Goal: Information Seeking & Learning: Learn about a topic

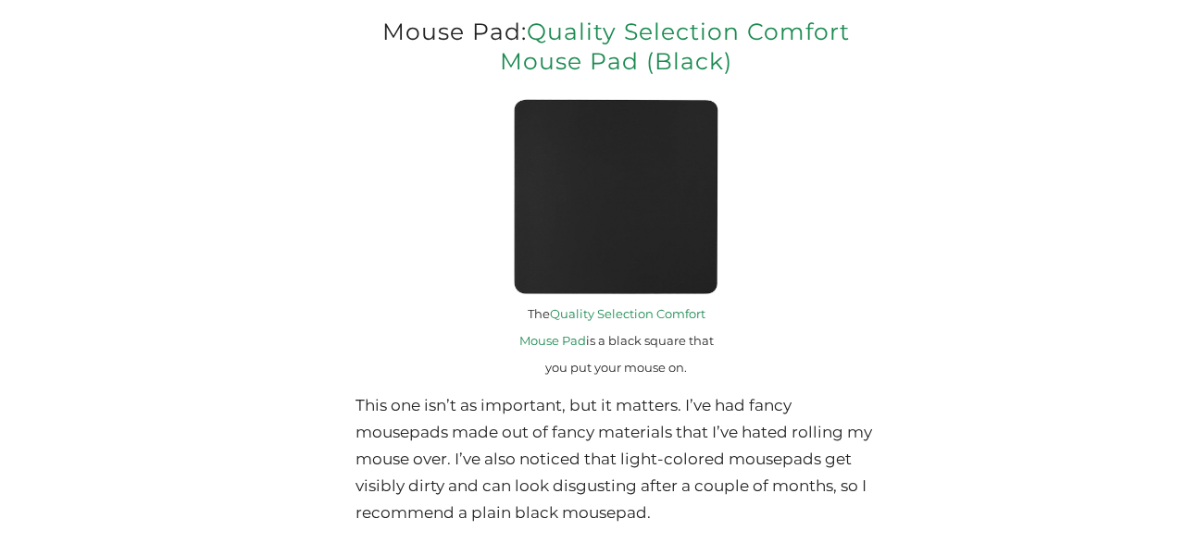
scroll to position [5774, 0]
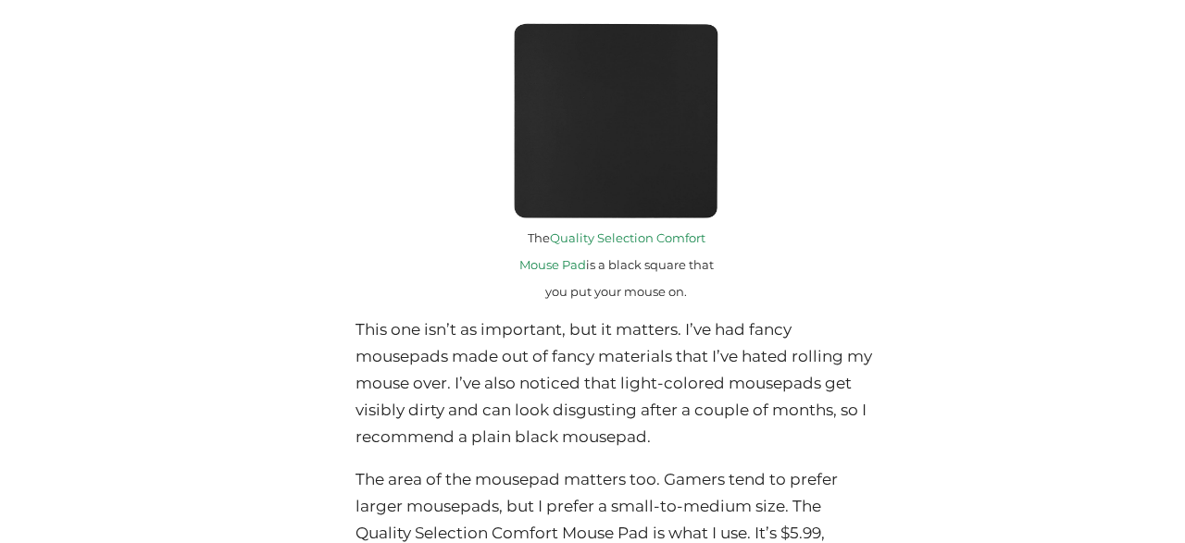
click at [536, 348] on p "This one isn’t as important, but it matters. I’ve had fancy mousepads made out …" at bounding box center [615, 383] width 521 height 134
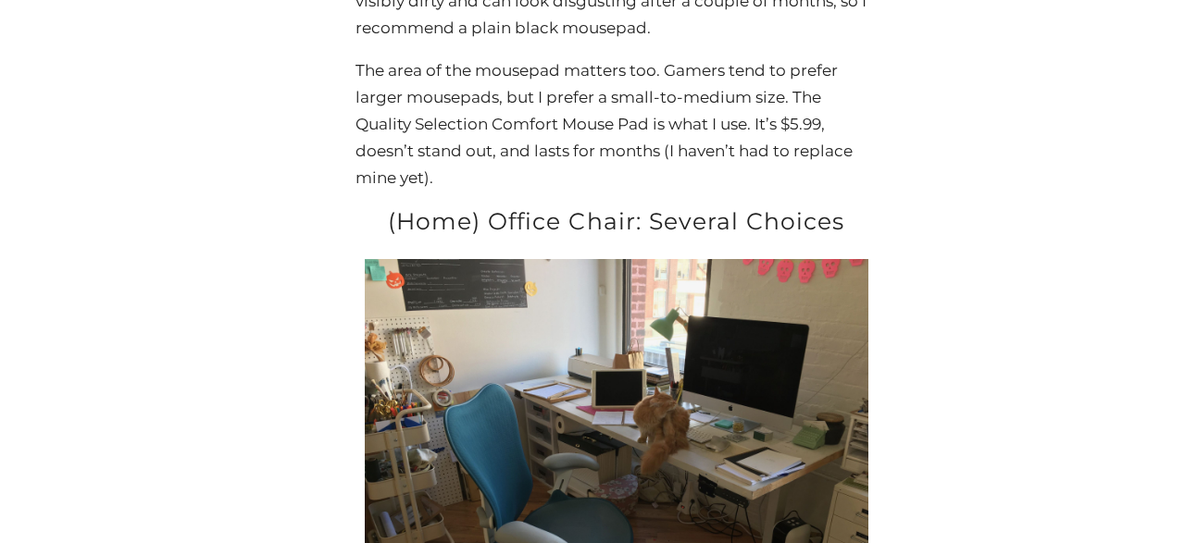
scroll to position [6352, 0]
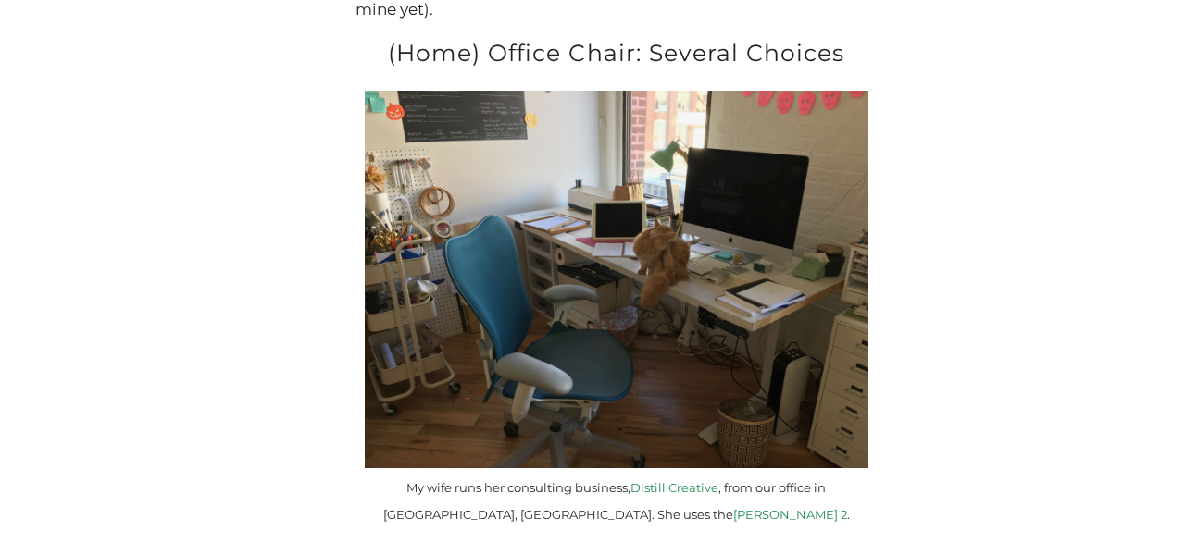
drag, startPoint x: 206, startPoint y: 210, endPoint x: 238, endPoint y: 210, distance: 31.5
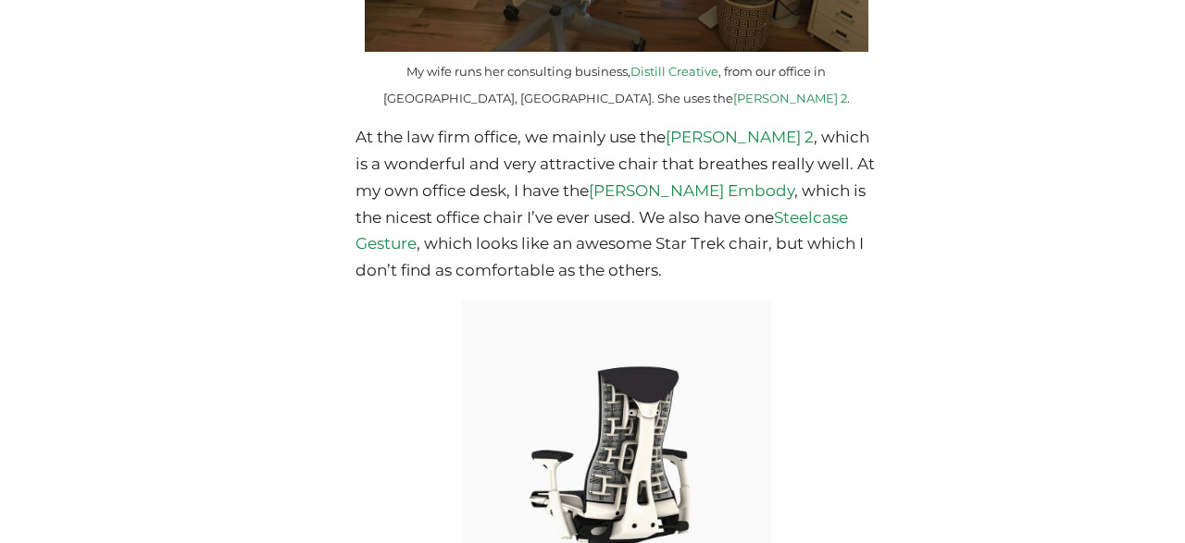
scroll to position [6737, 0]
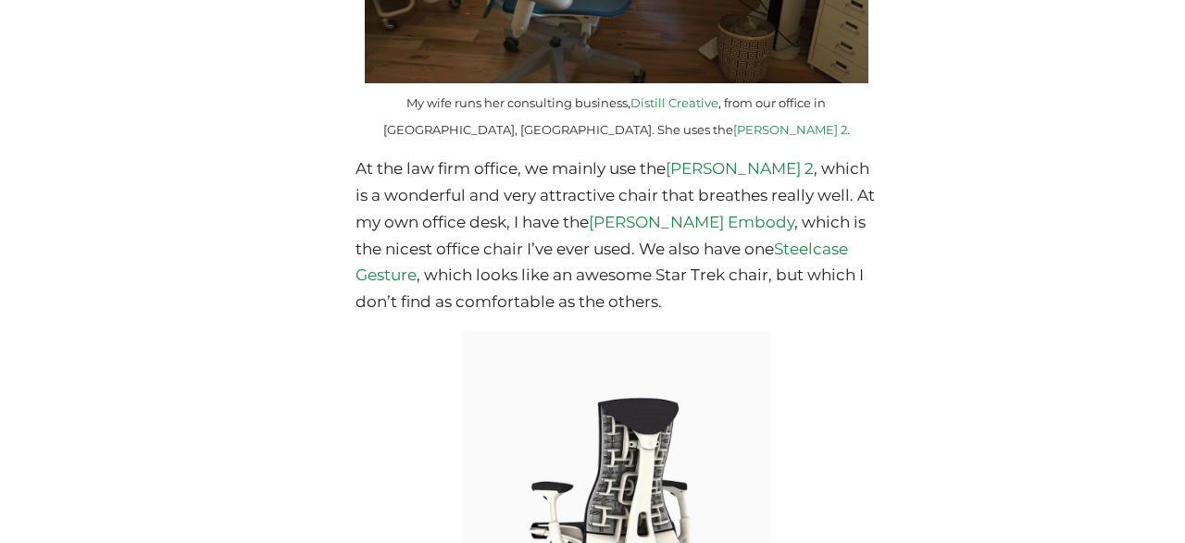
click at [456, 186] on p "At the law firm office, we mainly use the [PERSON_NAME] 2 , which is a wonderfu…" at bounding box center [615, 235] width 521 height 160
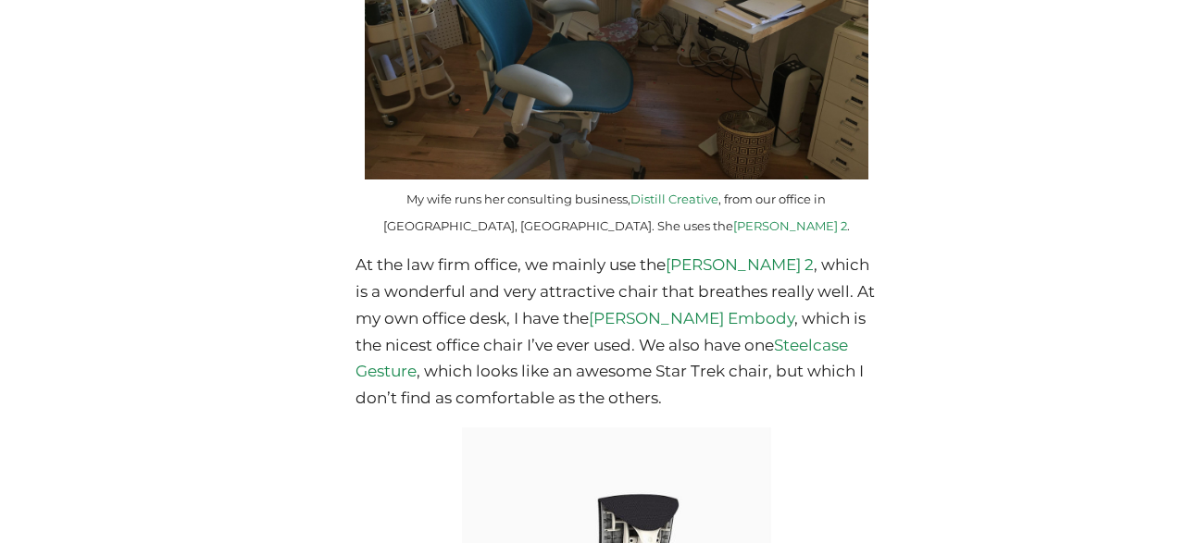
scroll to position [6833, 0]
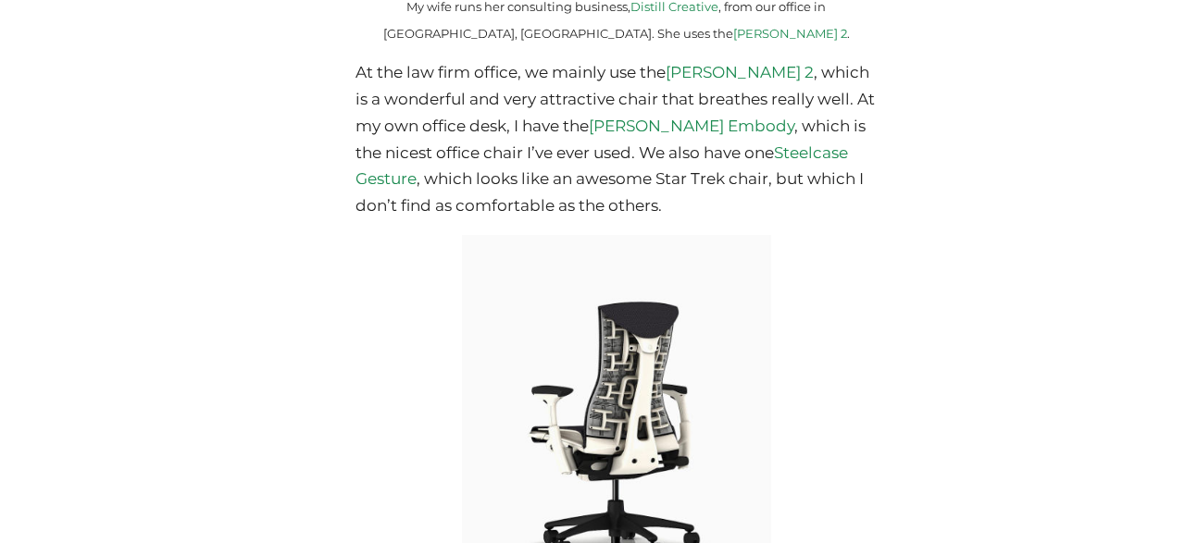
click at [548, 71] on p "At the law firm office, we mainly use the [PERSON_NAME] 2 , which is a wonderfu…" at bounding box center [615, 139] width 521 height 160
click at [494, 79] on p "At the law firm office, we mainly use the [PERSON_NAME] 2 , which is a wonderfu…" at bounding box center [615, 139] width 521 height 160
click at [556, 106] on p "At the law firm office, we mainly use the [PERSON_NAME] 2 , which is a wonderfu…" at bounding box center [615, 139] width 521 height 160
click at [556, 112] on p "At the law firm office, we mainly use the [PERSON_NAME] 2 , which is a wonderfu…" at bounding box center [615, 139] width 521 height 160
click at [614, 144] on p "At the law firm office, we mainly use the [PERSON_NAME] 2 , which is a wonderfu…" at bounding box center [615, 139] width 521 height 160
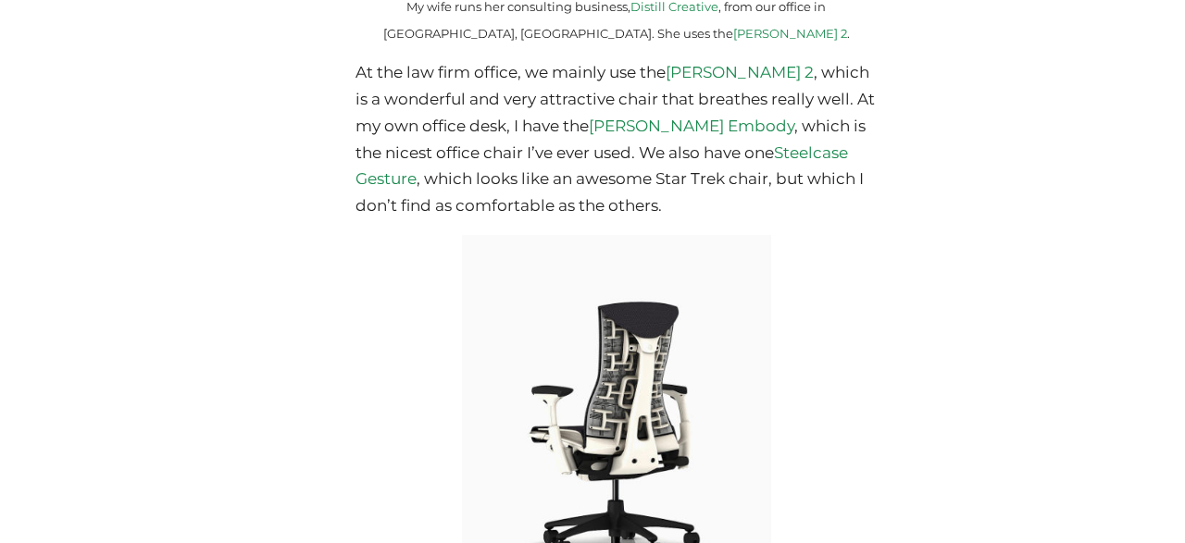
click at [493, 133] on p "At the law firm office, we mainly use the [PERSON_NAME] 2 , which is a wonderfu…" at bounding box center [615, 139] width 521 height 160
click at [565, 126] on p "At the law firm office, we mainly use the [PERSON_NAME] 2 , which is a wonderfu…" at bounding box center [615, 139] width 521 height 160
click at [626, 165] on p "At the law firm office, we mainly use the [PERSON_NAME] 2 , which is a wonderfu…" at bounding box center [615, 139] width 521 height 160
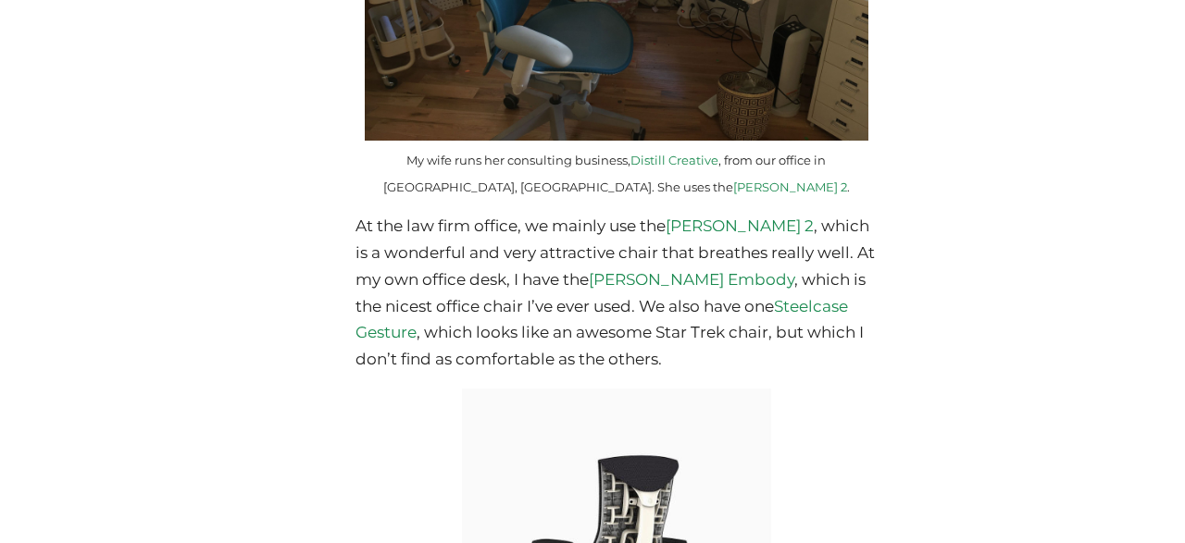
scroll to position [6641, 0]
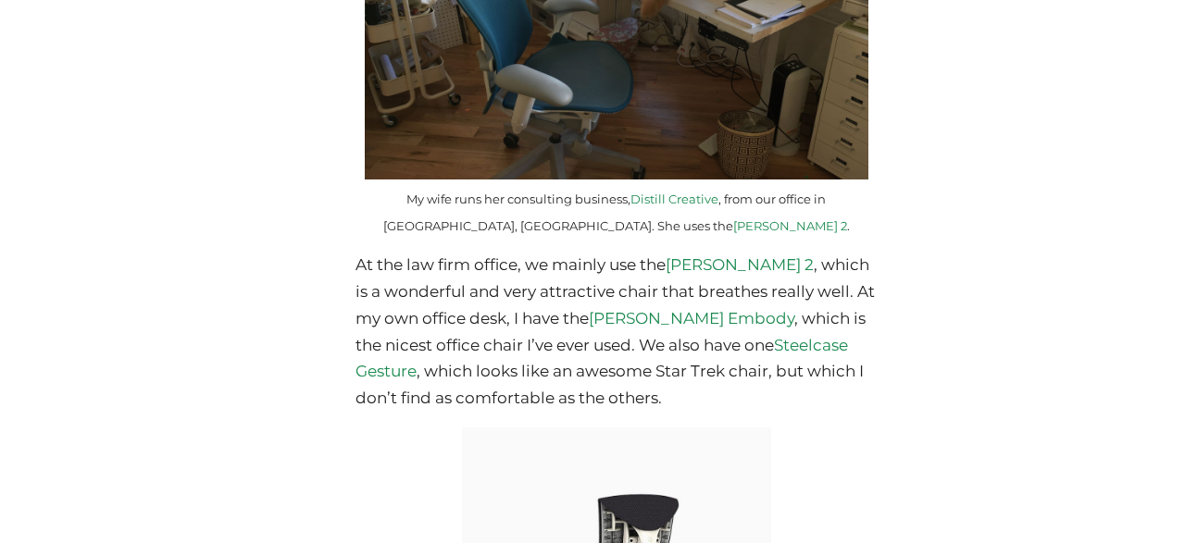
click at [788, 255] on link "[PERSON_NAME] 2" at bounding box center [739, 264] width 148 height 19
click at [760, 309] on link "[PERSON_NAME] Embody" at bounding box center [691, 318] width 205 height 19
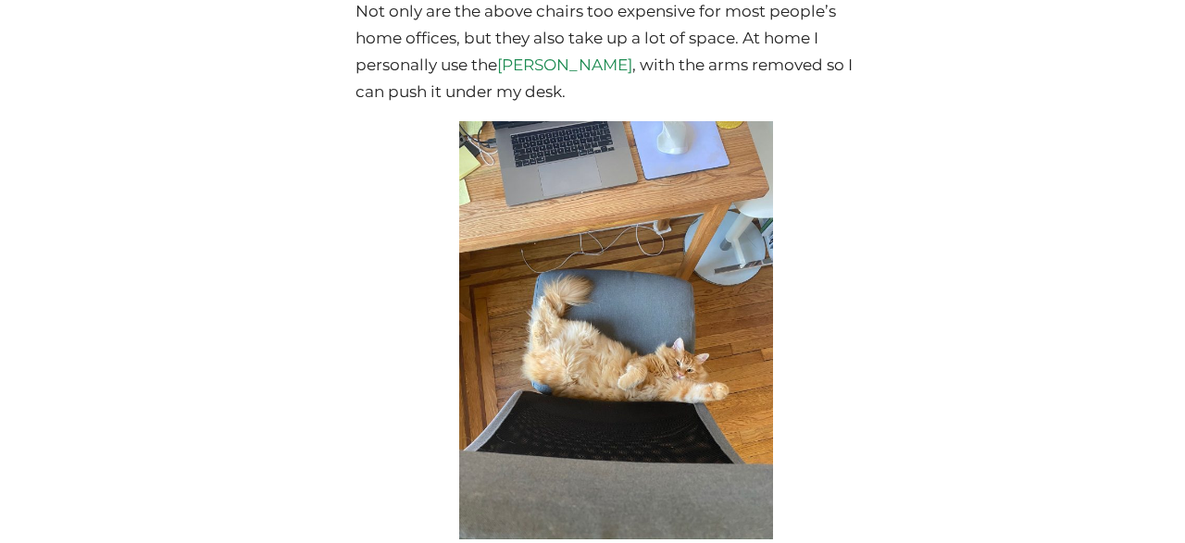
scroll to position [7699, 0]
